Goal: Transaction & Acquisition: Book appointment/travel/reservation

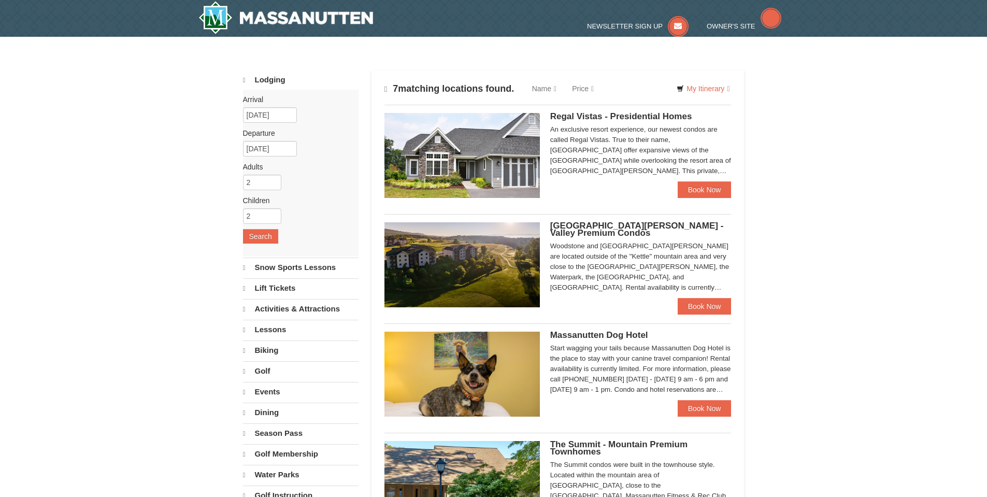
select select "10"
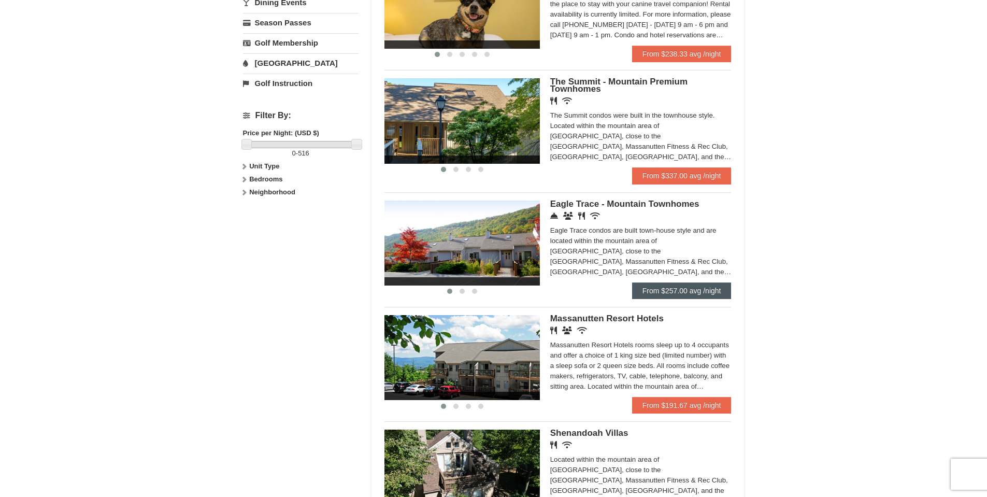
scroll to position [363, 0]
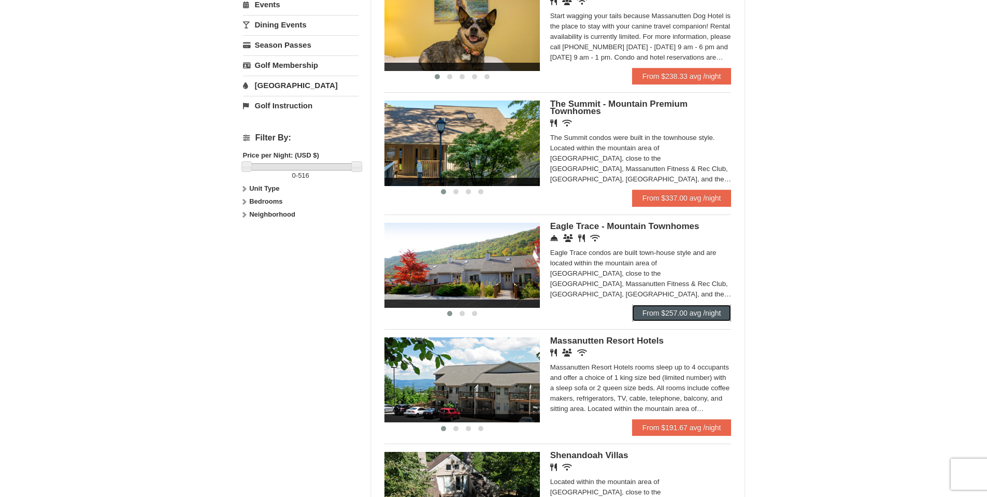
click at [699, 310] on link "From $257.00 avg /night" at bounding box center [681, 313] width 99 height 17
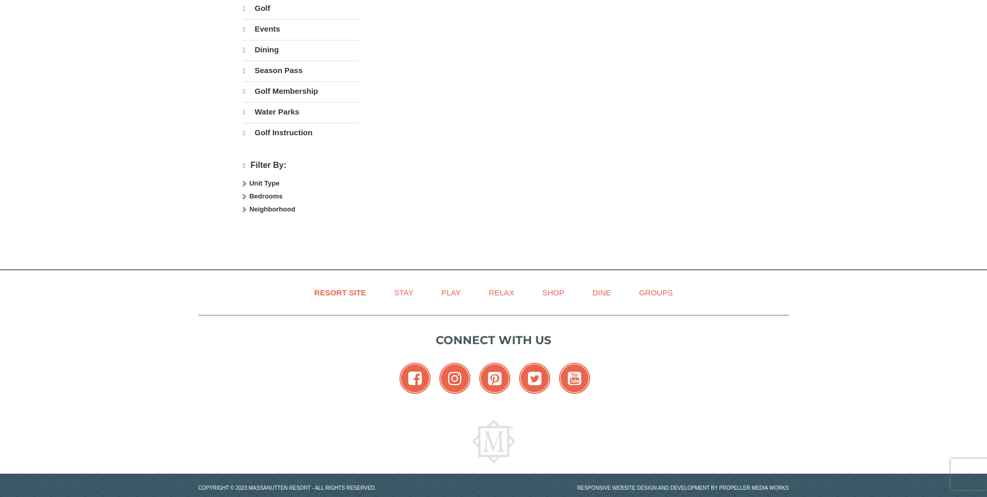
select select "10"
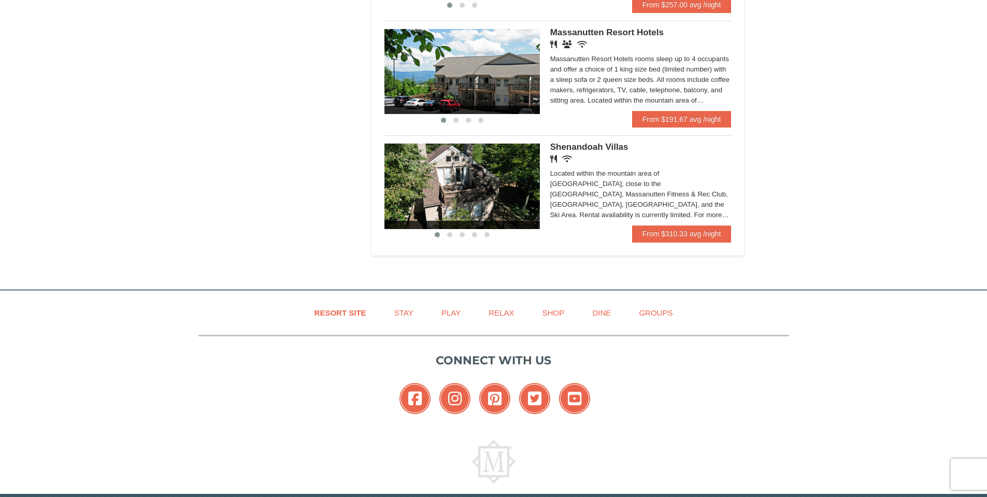
scroll to position [673, 0]
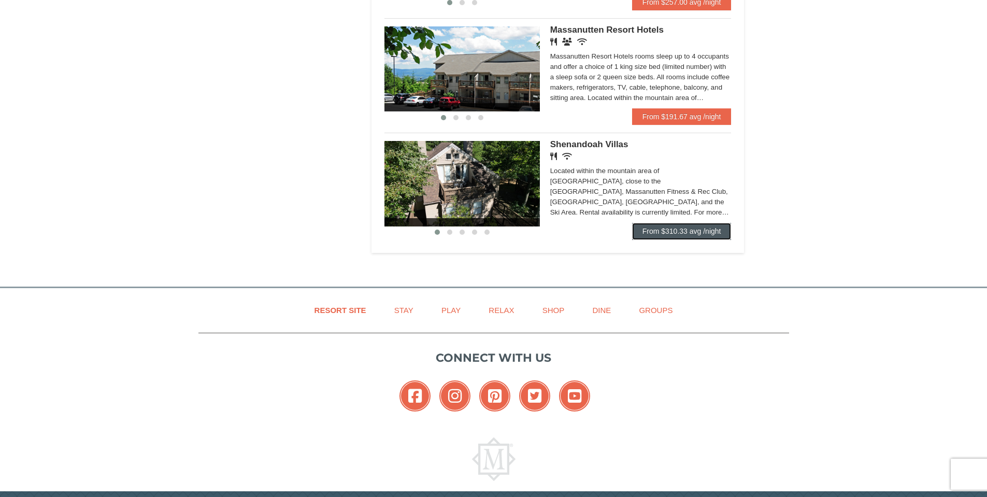
click at [679, 231] on link "From $310.33 avg /night" at bounding box center [681, 231] width 99 height 17
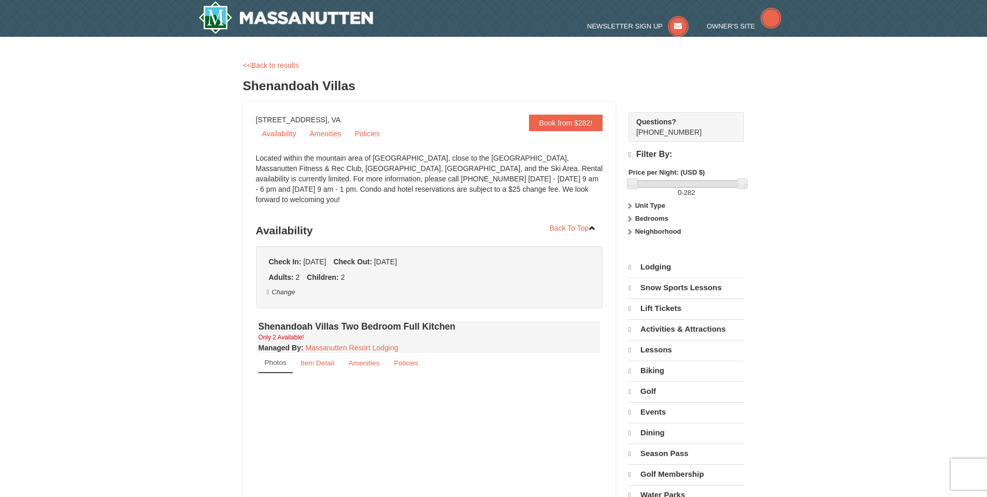
select select "10"
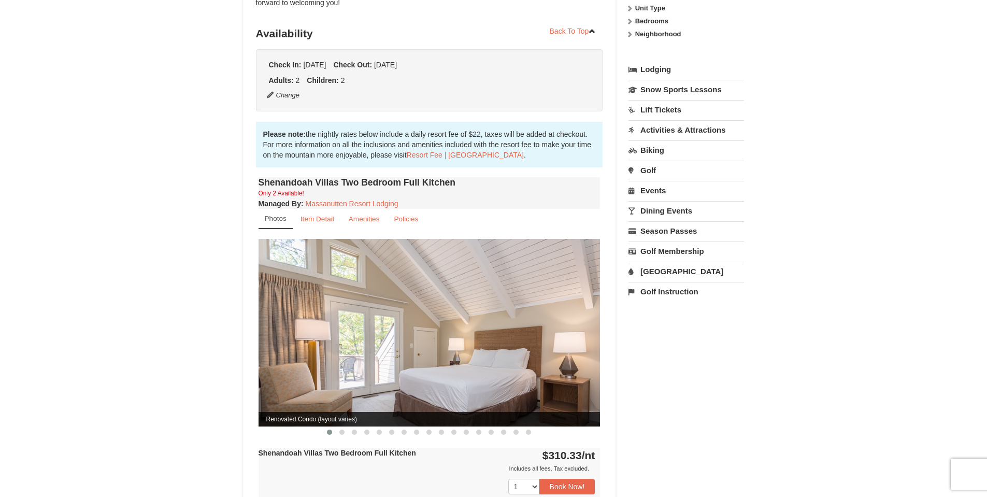
scroll to position [207, 0]
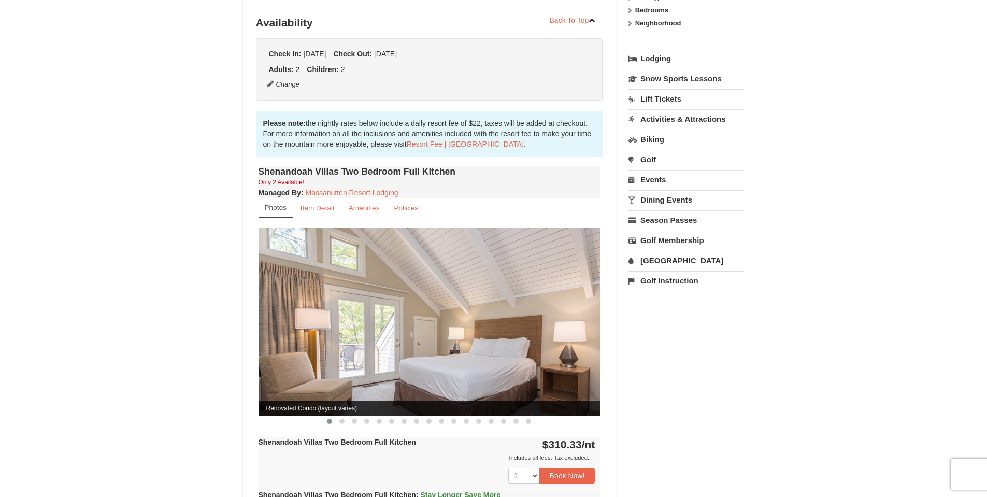
click at [523, 351] on img at bounding box center [429, 321] width 342 height 187
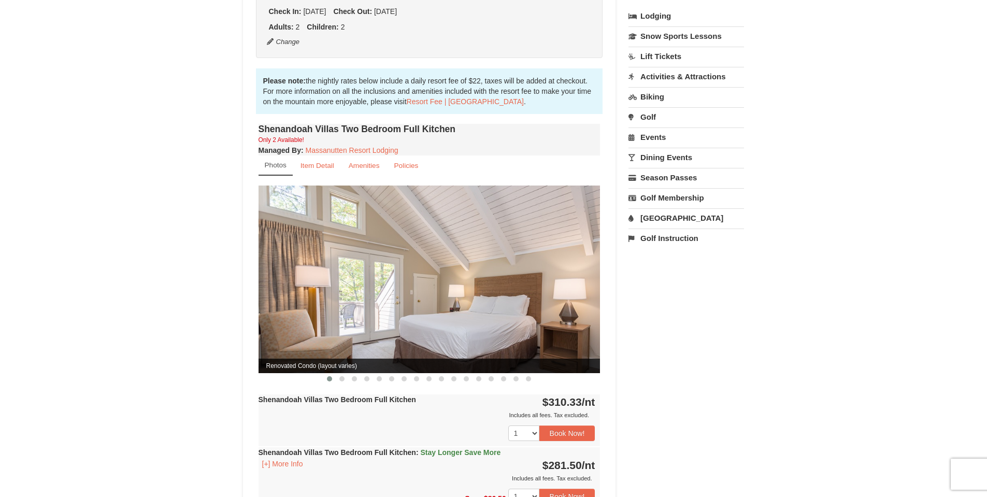
scroll to position [311, 0]
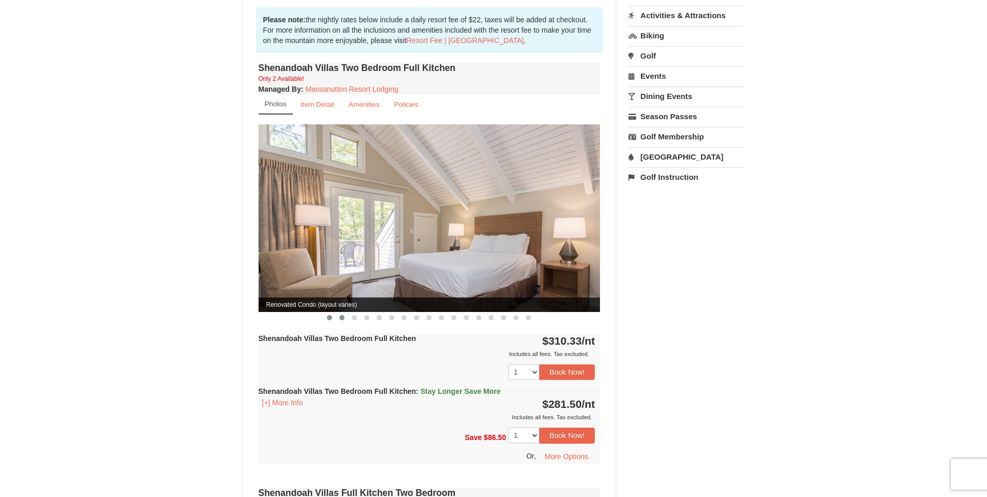
click at [343, 315] on span at bounding box center [341, 317] width 5 height 5
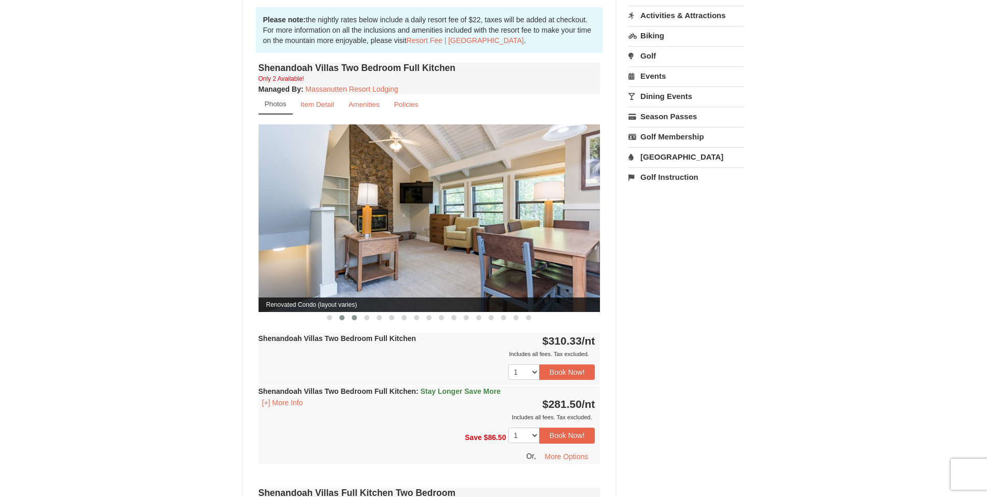
click at [355, 315] on span at bounding box center [354, 317] width 5 height 5
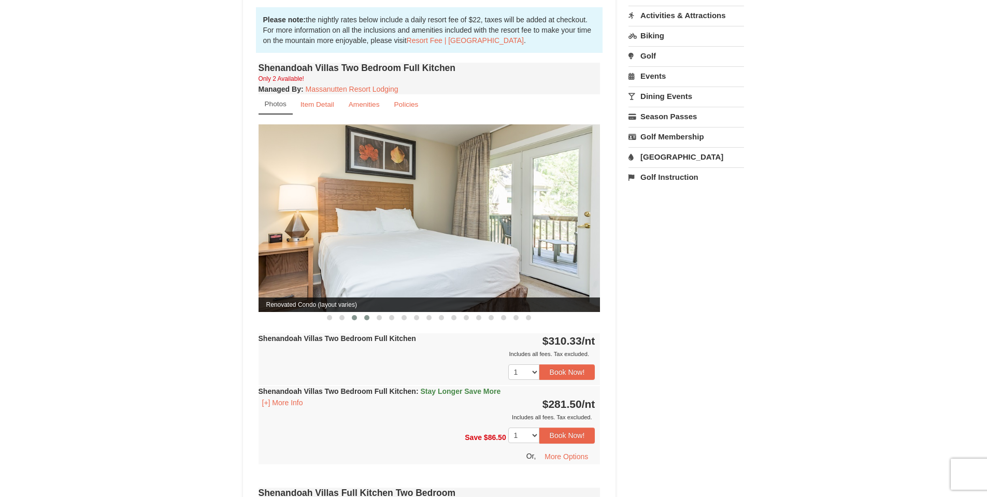
click at [366, 315] on span at bounding box center [366, 317] width 5 height 5
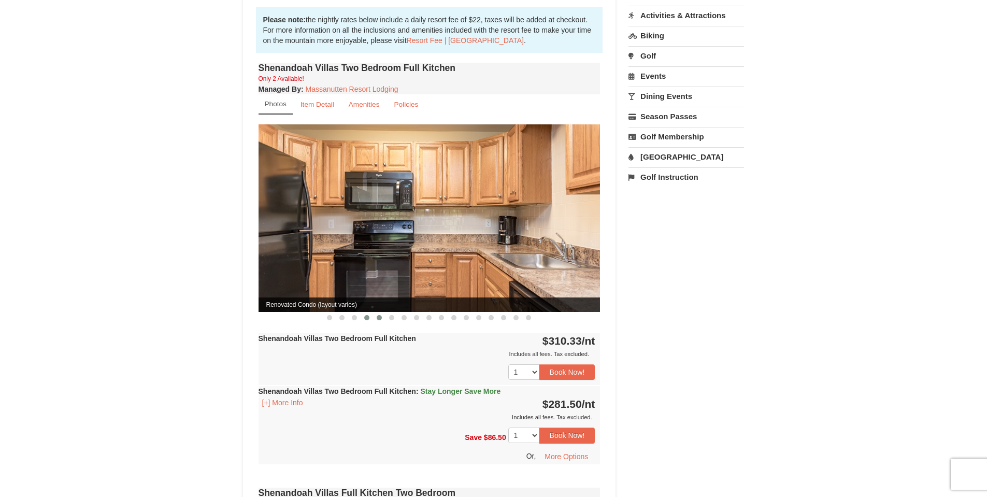
click at [378, 315] on span at bounding box center [379, 317] width 5 height 5
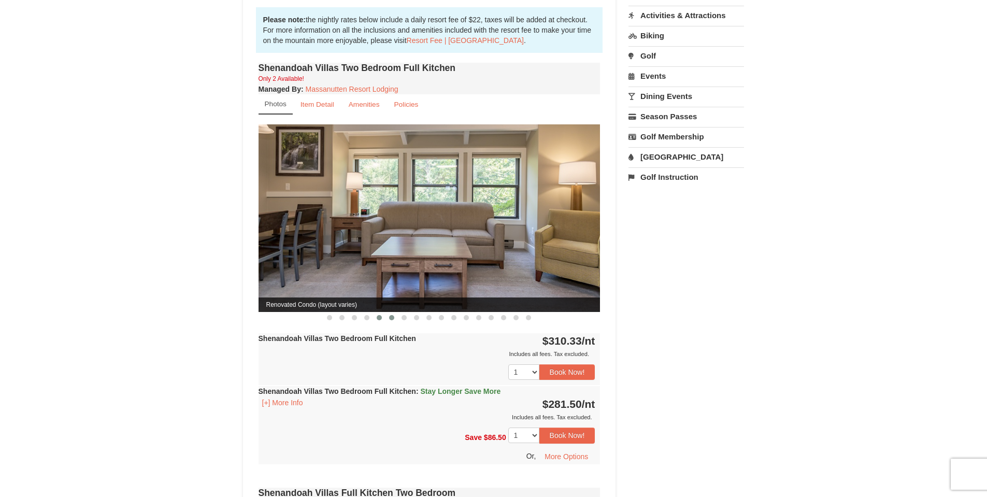
click at [388, 312] on button at bounding box center [391, 317] width 12 height 10
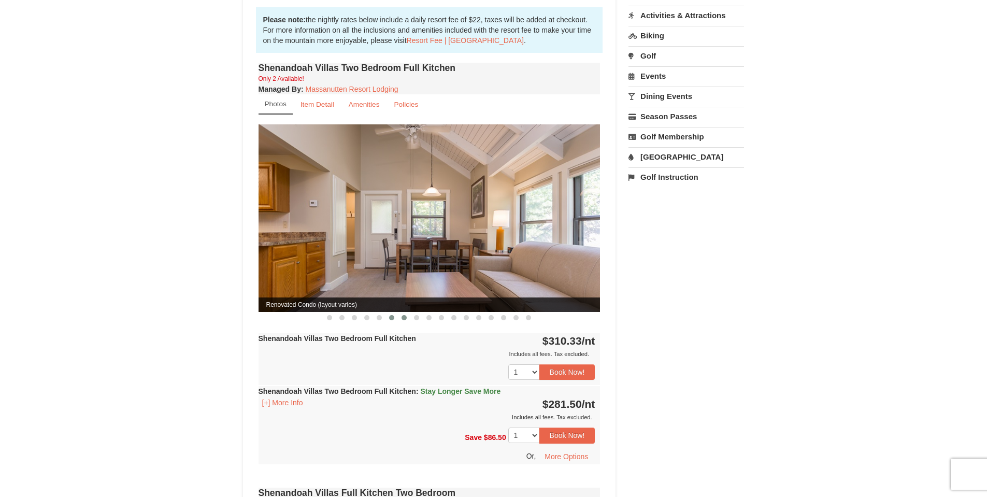
click at [405, 315] on span at bounding box center [403, 317] width 5 height 5
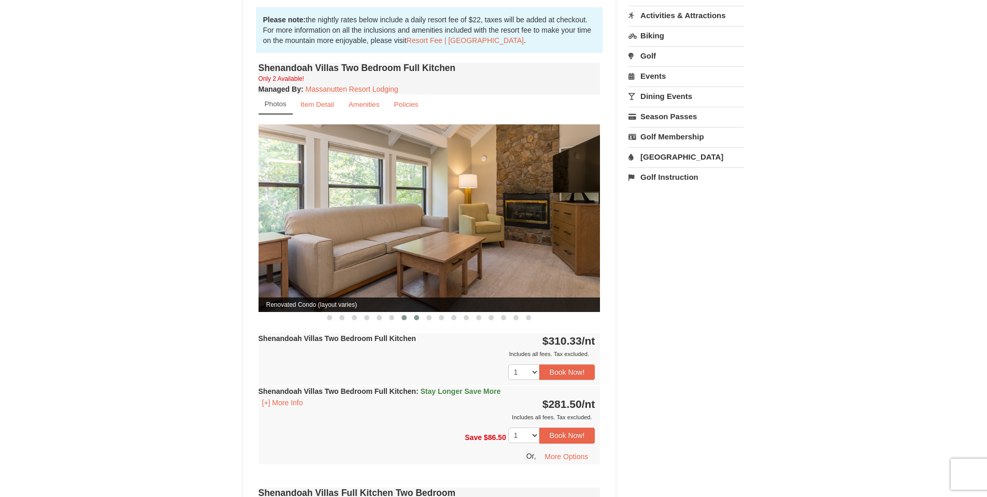
click at [413, 312] on button at bounding box center [416, 317] width 12 height 10
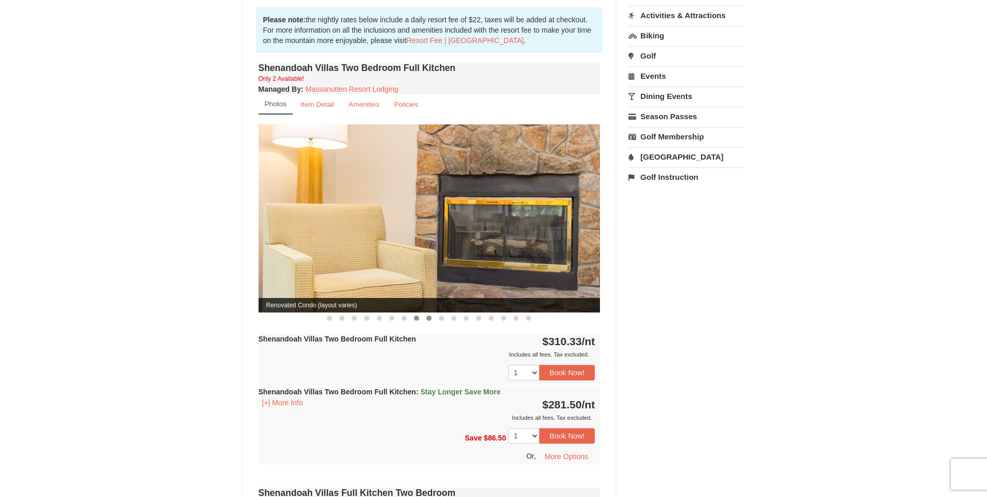
click at [430, 315] on span at bounding box center [428, 317] width 5 height 5
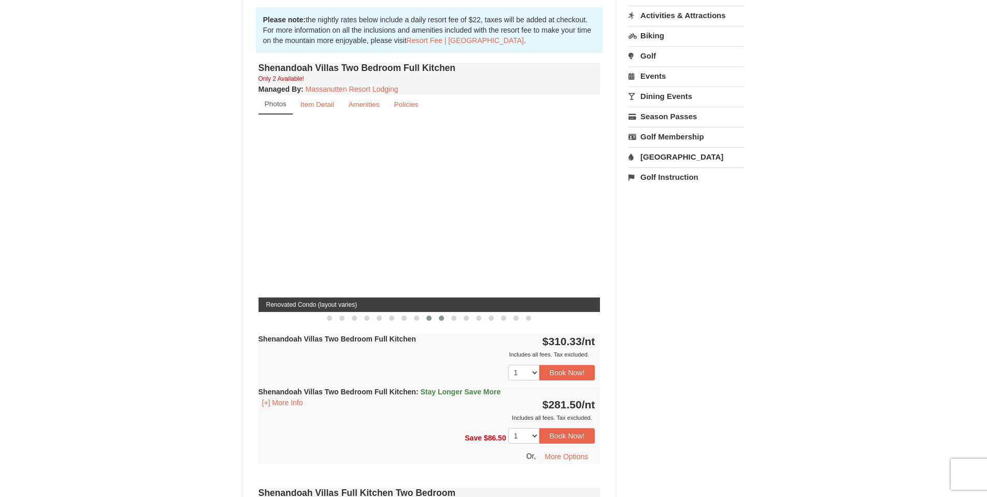
click at [438, 313] on button at bounding box center [441, 318] width 12 height 10
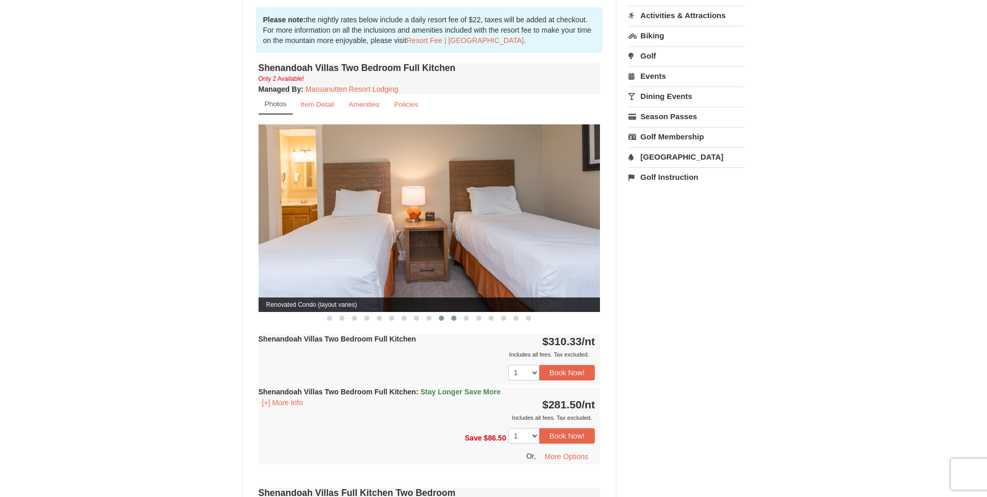
click at [453, 315] on span at bounding box center [453, 317] width 5 height 5
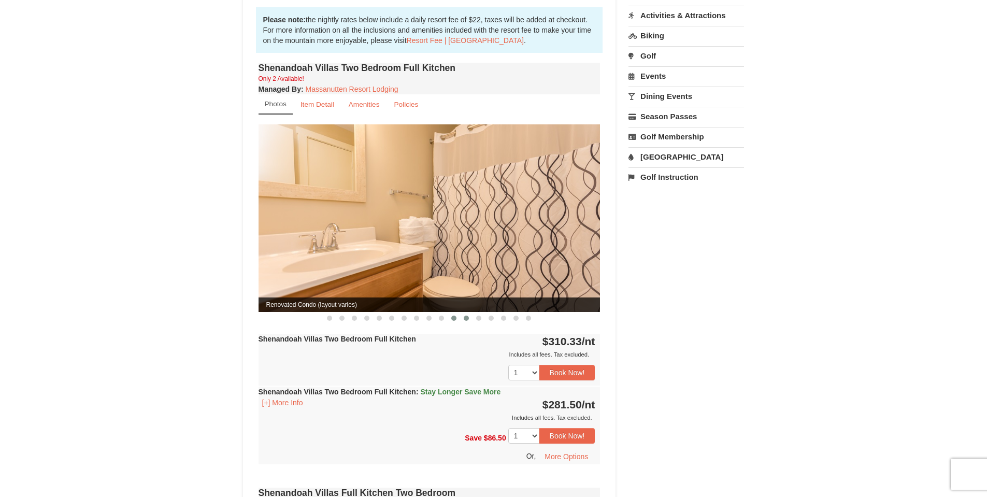
click at [468, 315] on span at bounding box center [466, 317] width 5 height 5
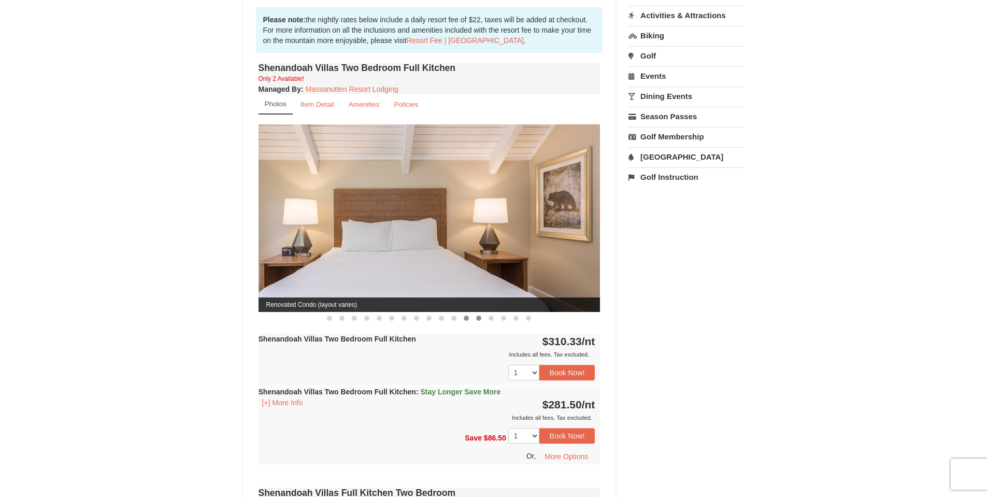
click at [482, 313] on button at bounding box center [478, 318] width 12 height 10
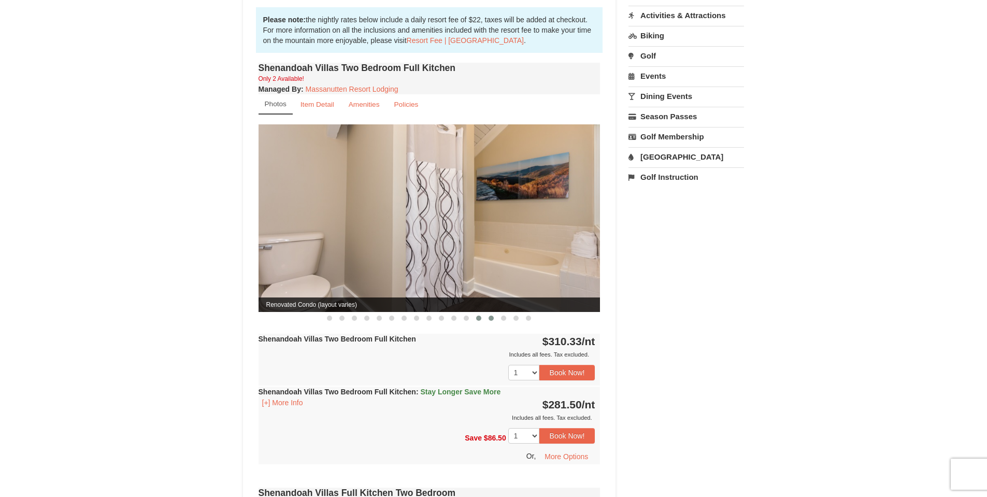
click at [497, 313] on button at bounding box center [491, 318] width 12 height 10
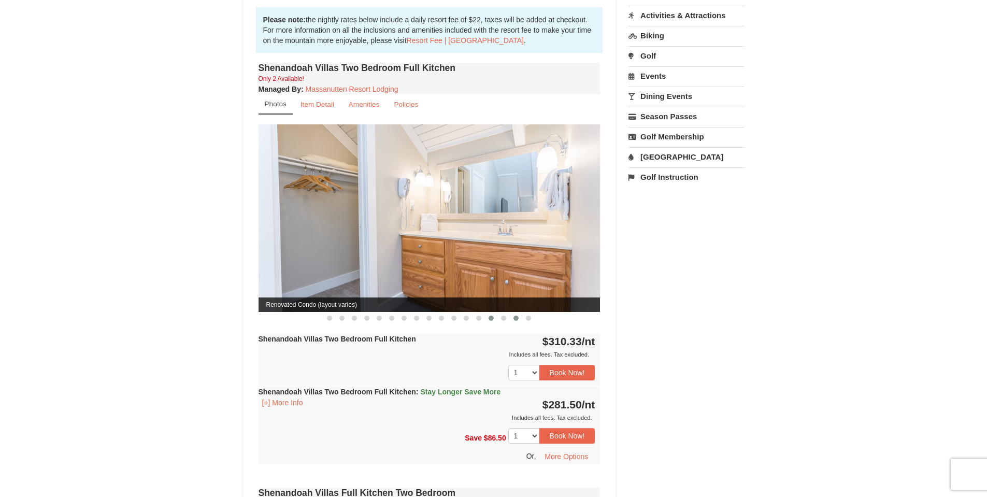
click at [514, 315] on span at bounding box center [515, 317] width 5 height 5
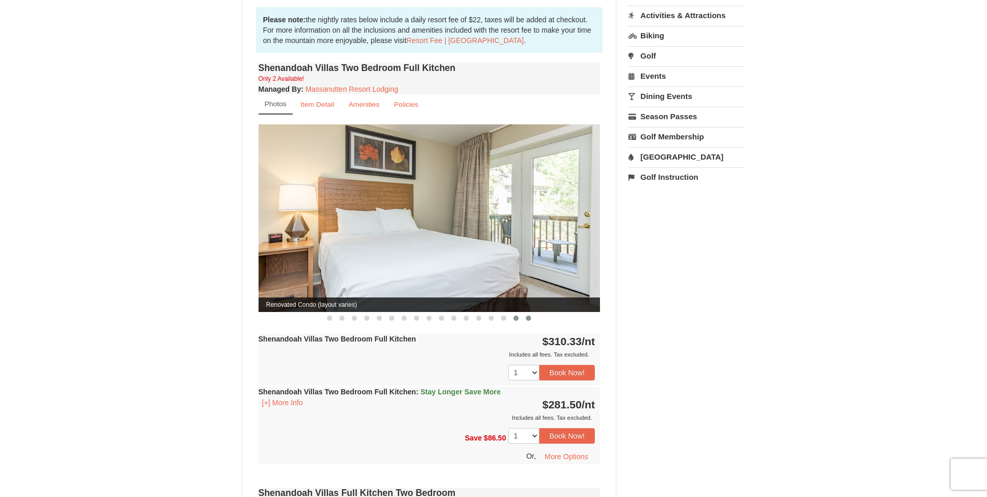
click at [530, 315] on span at bounding box center [528, 317] width 5 height 5
